Goal: Ask a question

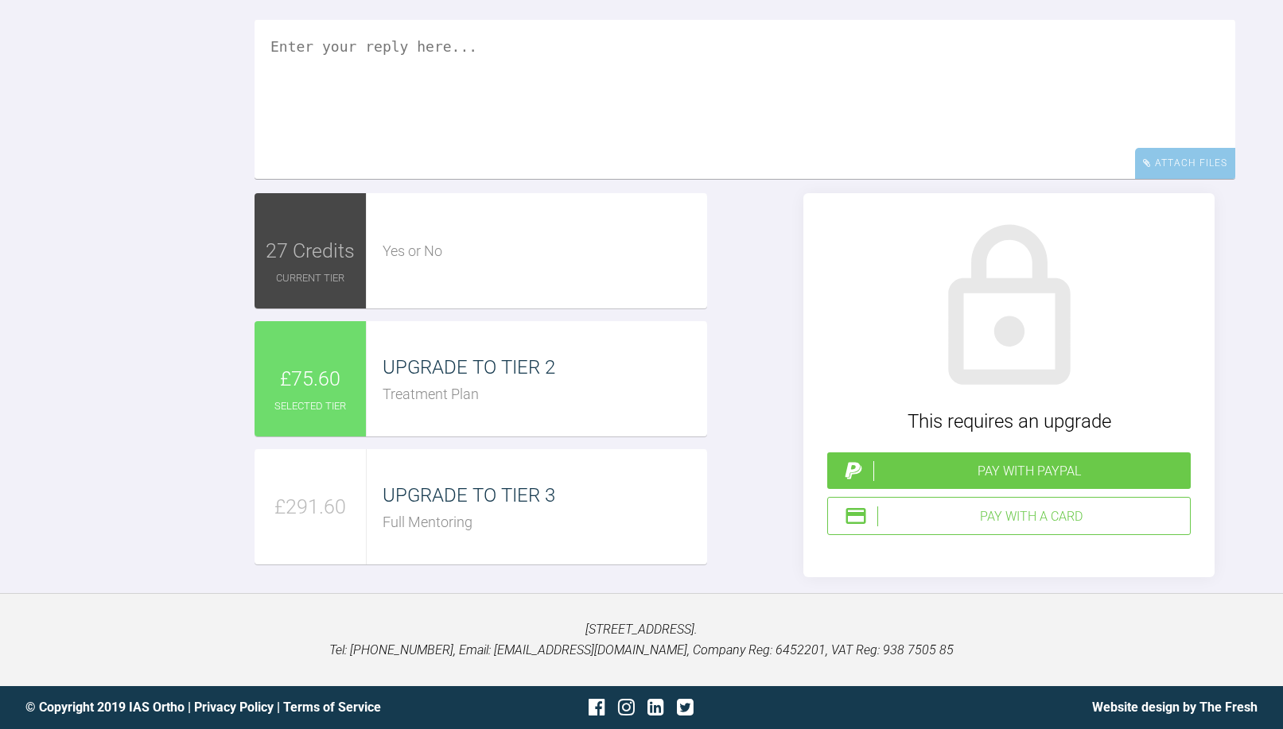
scroll to position [1182, 0]
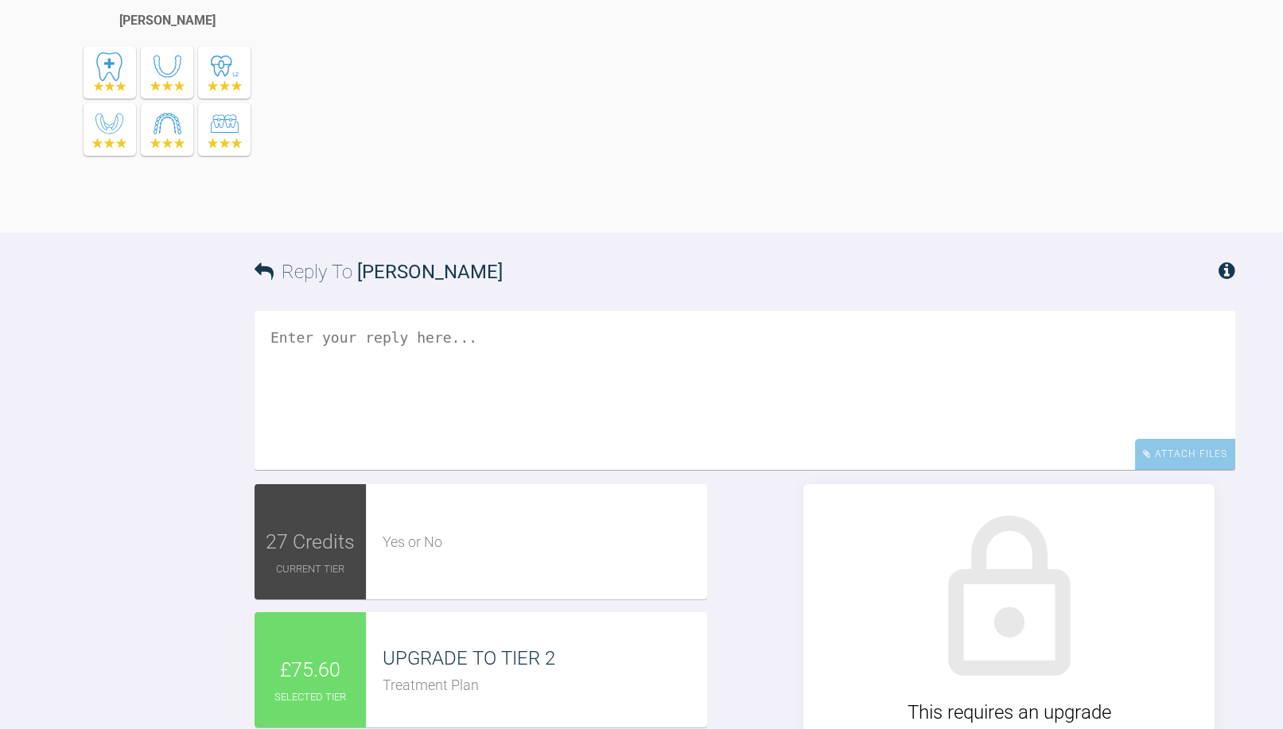
click at [554, 470] on textarea at bounding box center [745, 390] width 981 height 159
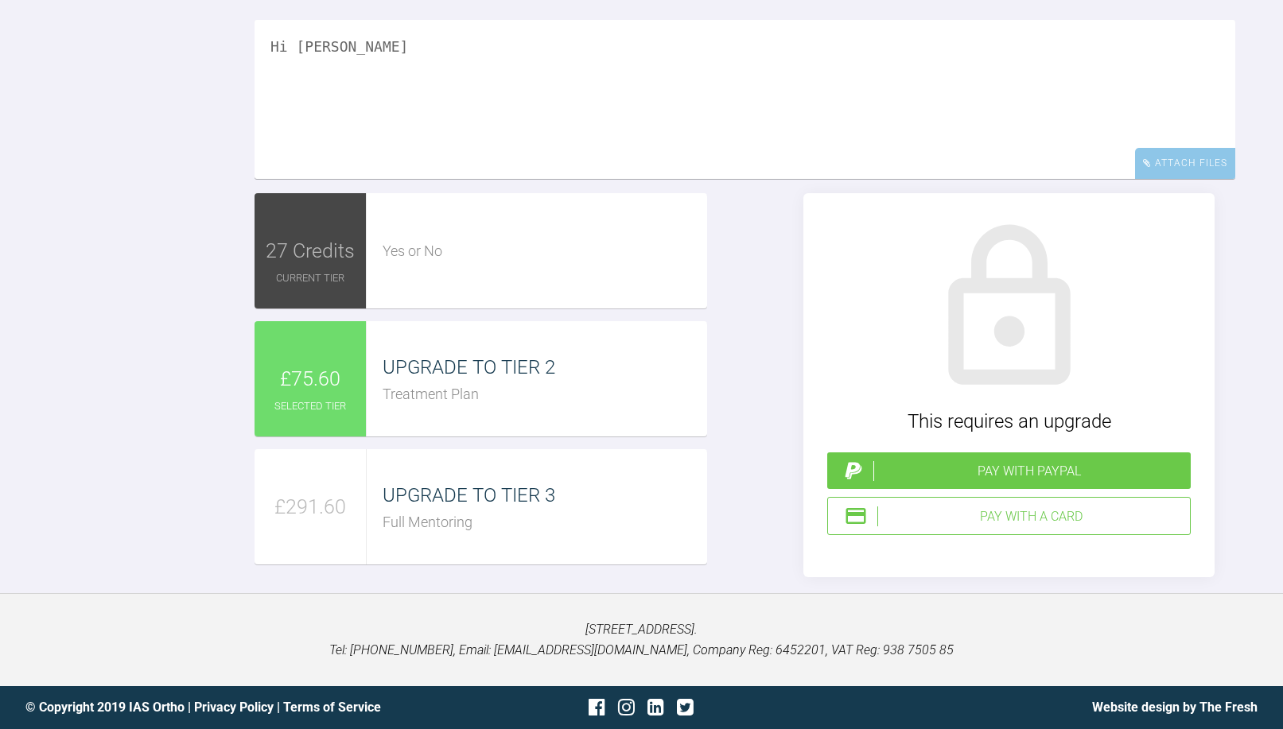
scroll to position [1517, 0]
click at [289, 179] on textarea "Hi [PERSON_NAME]" at bounding box center [745, 99] width 981 height 159
click at [294, 179] on textarea "Hi [PERSON_NAME]" at bounding box center [745, 99] width 981 height 159
click at [742, 179] on textarea "Hi [PERSON_NAME] the local specialists lat ceph broke hence the large delay bt …" at bounding box center [745, 99] width 981 height 159
click at [916, 179] on textarea "Hi [PERSON_NAME] the local specialists lat ceph broke hence the large delay but…" at bounding box center [745, 99] width 981 height 159
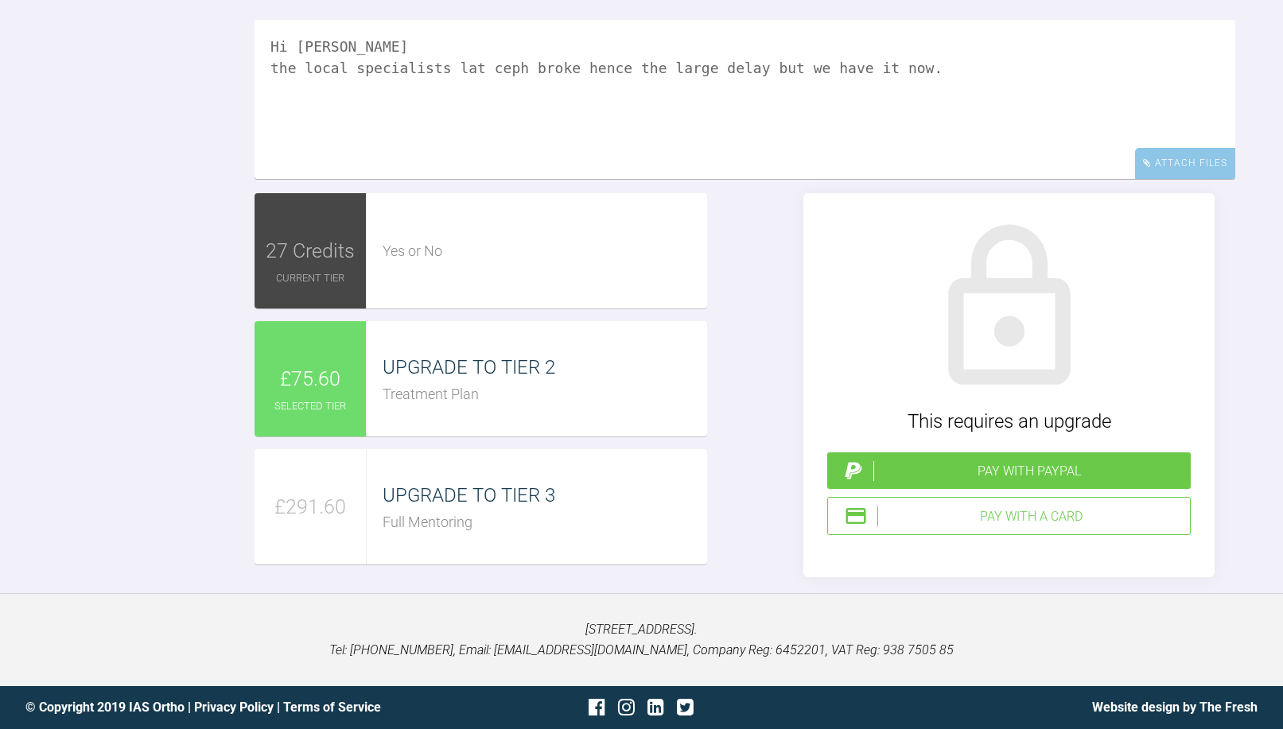
scroll to position [1820, 0]
click at [923, 99] on textarea "Hi [PERSON_NAME] the local specialists lat ceph broke hence the large delay but…" at bounding box center [745, 99] width 981 height 159
click at [515, 95] on textarea "Hi [PERSON_NAME] the local specialists lat ceph broke hence the large delay but…" at bounding box center [745, 99] width 981 height 159
click at [910, 89] on textarea "Hi [PERSON_NAME] the local specialists lat ceph broke hence the large delay but…" at bounding box center [745, 99] width 981 height 159
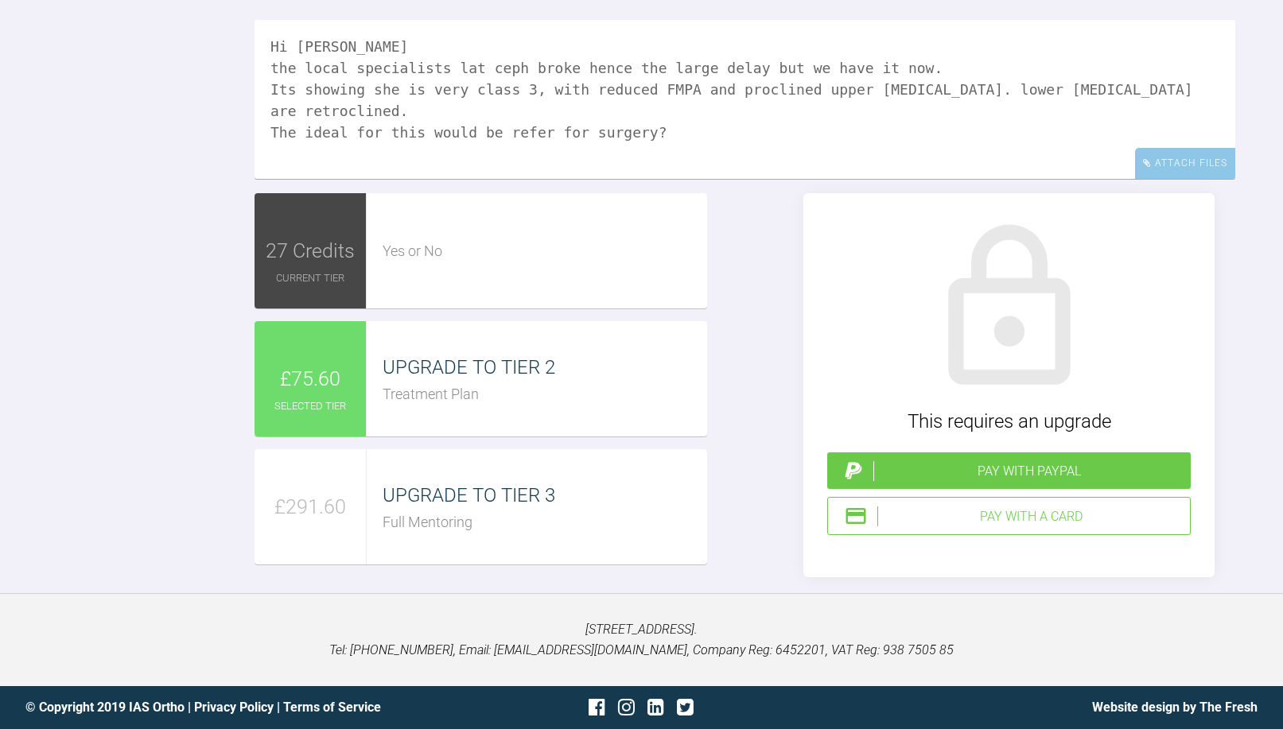
type textarea "Hi [PERSON_NAME] the local specialists lat ceph broke hence the large delay but…"
